Goal: Transaction & Acquisition: Subscribe to service/newsletter

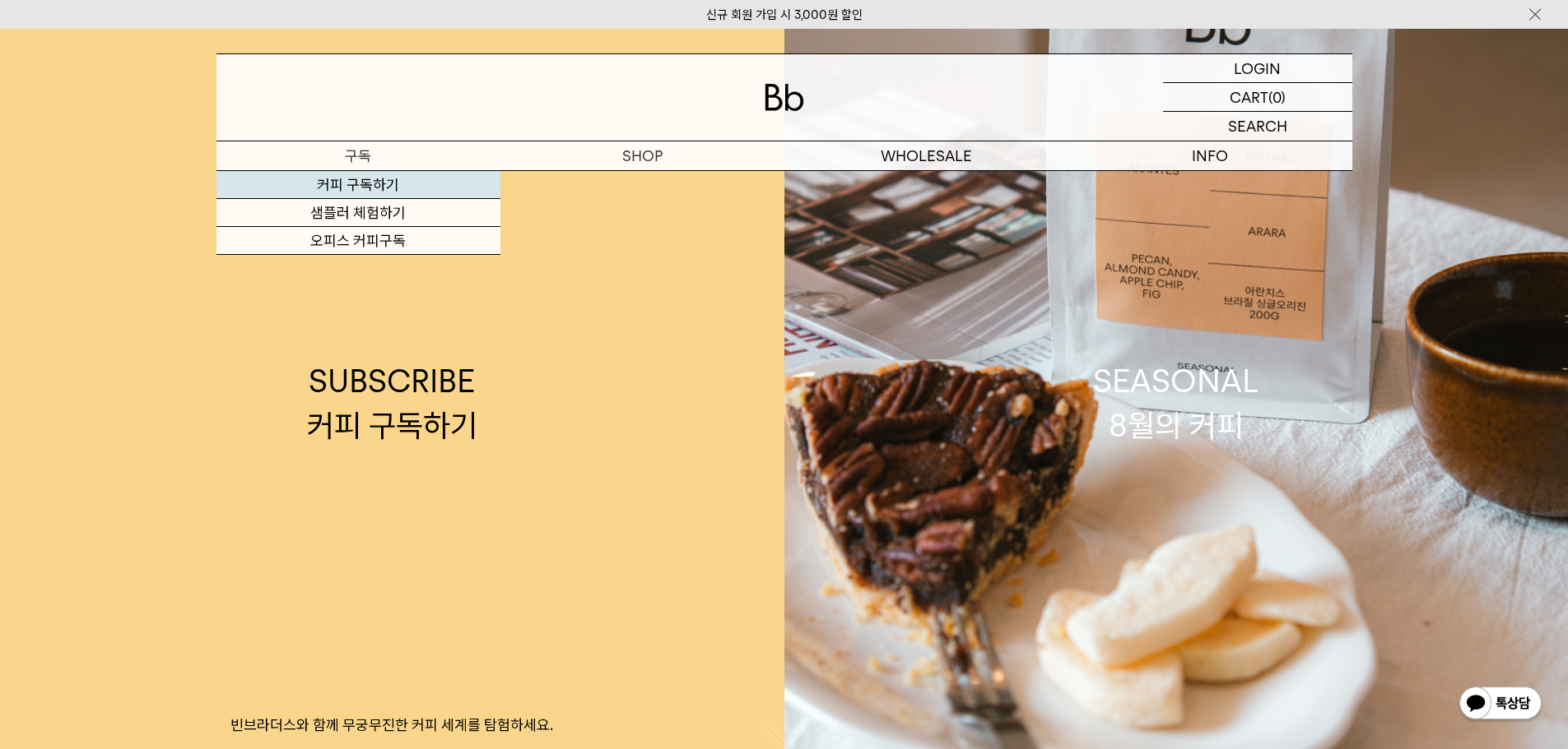
click at [371, 186] on link "커피 구독하기" at bounding box center [358, 185] width 284 height 28
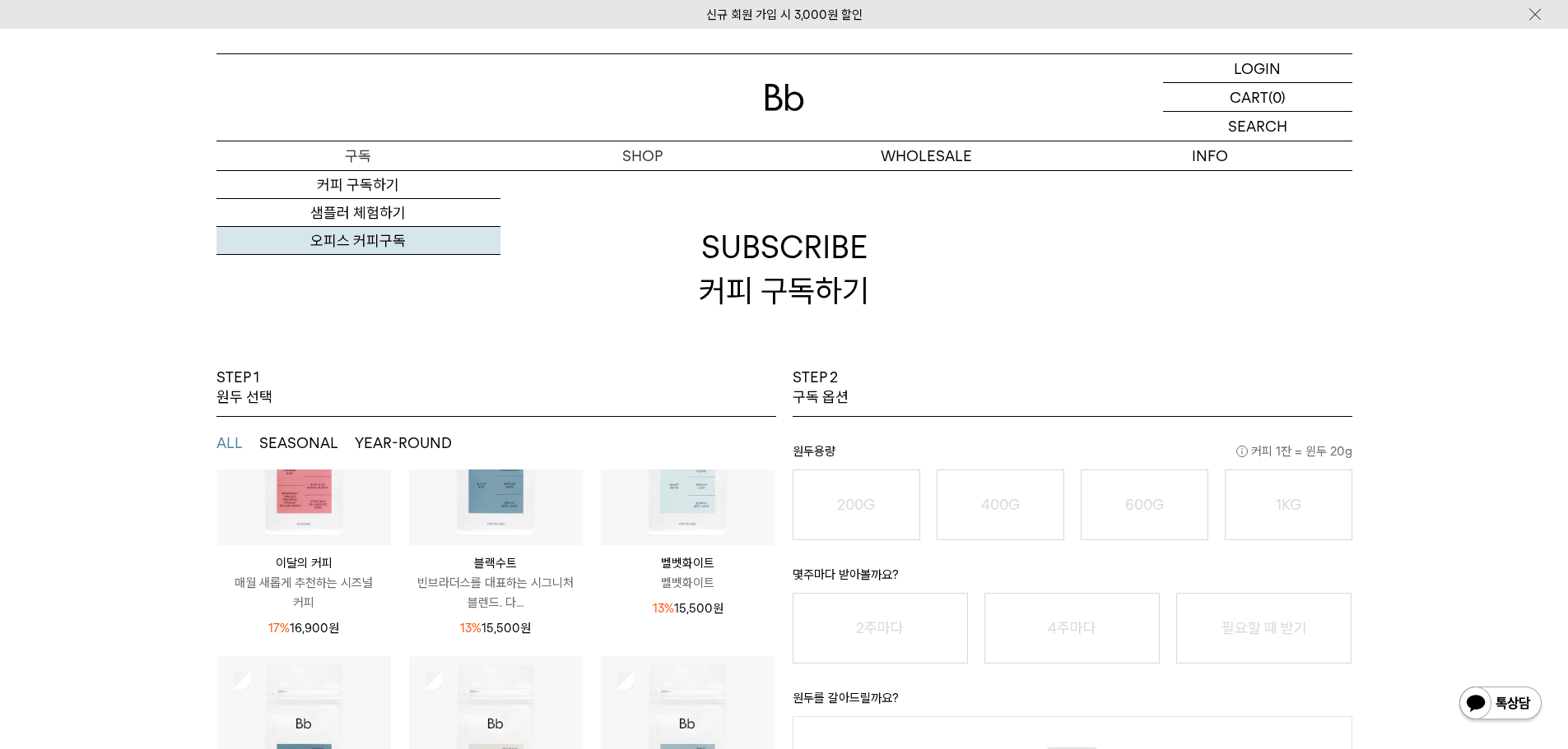
click at [358, 244] on link "오피스 커피구독" at bounding box center [358, 241] width 284 height 28
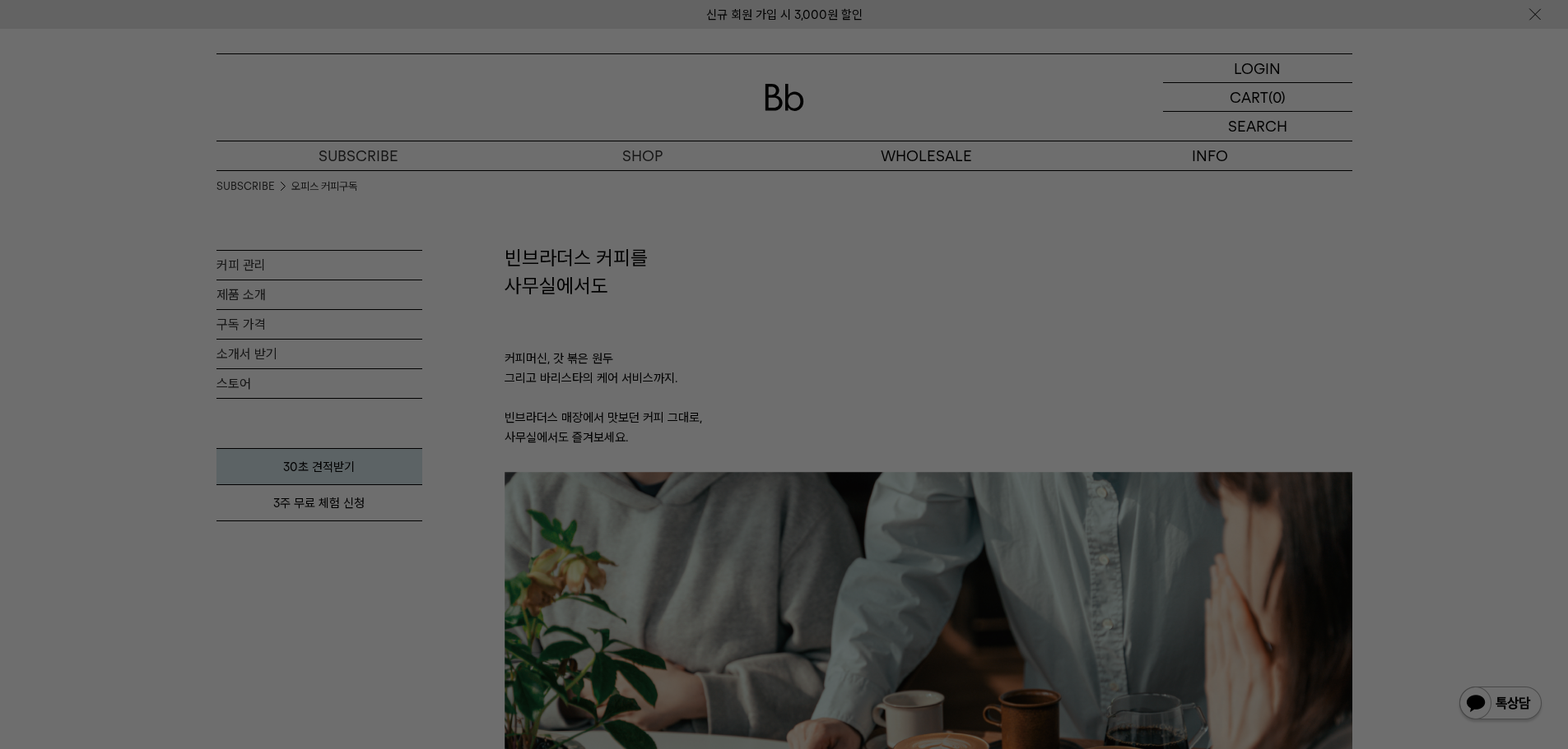
click at [859, 270] on div at bounding box center [784, 374] width 1568 height 749
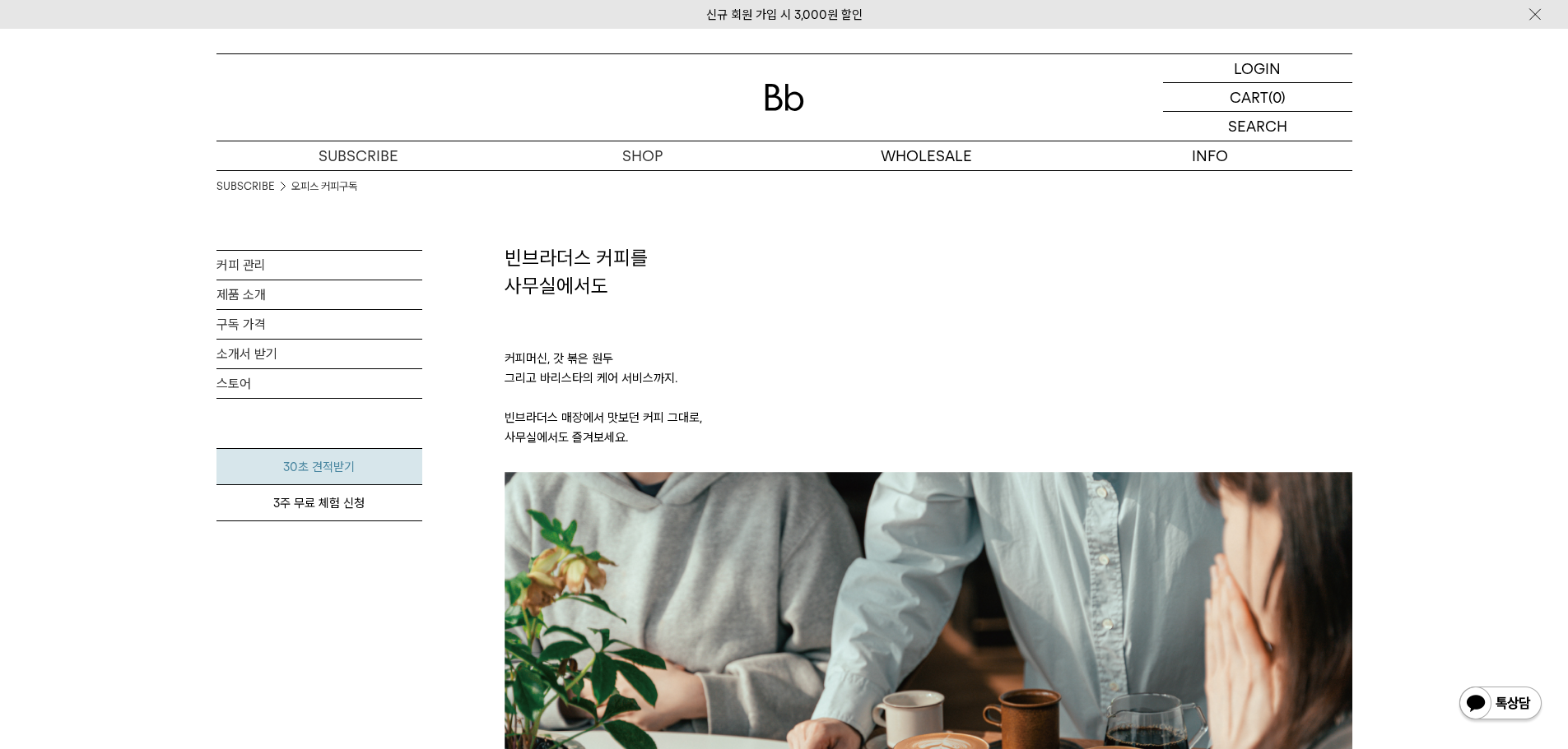
click at [329, 466] on link "30초 견적받기" at bounding box center [319, 466] width 206 height 37
click at [356, 651] on div "SUBSCRIBE 오피스 커피구독 커피 관리 제품 소개 구독 가격 소개서 받기 스토어 30초 견적받기 3주 무료 체험 신청" at bounding box center [319, 420] width 206 height 499
click at [363, 648] on div "SUBSCRIBE 오피스 커피구독 커피 관리 제품 소개 구독 가격 소개서 받기 스토어 30초 견적받기 3주 무료 체험 신청" at bounding box center [319, 420] width 206 height 499
